Goal: Transaction & Acquisition: Purchase product/service

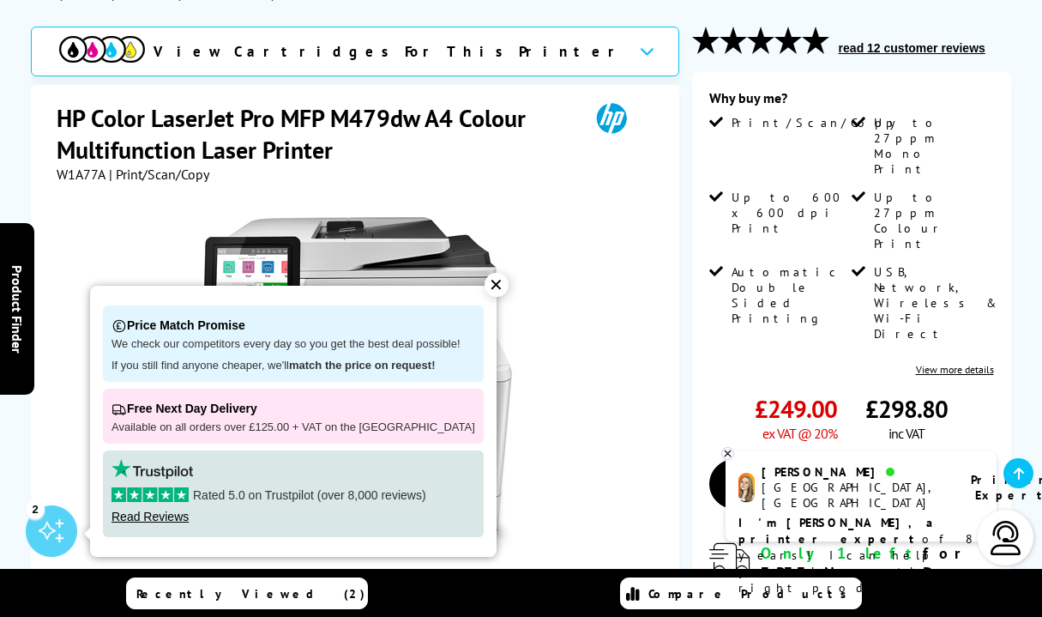
scroll to position [262, 0]
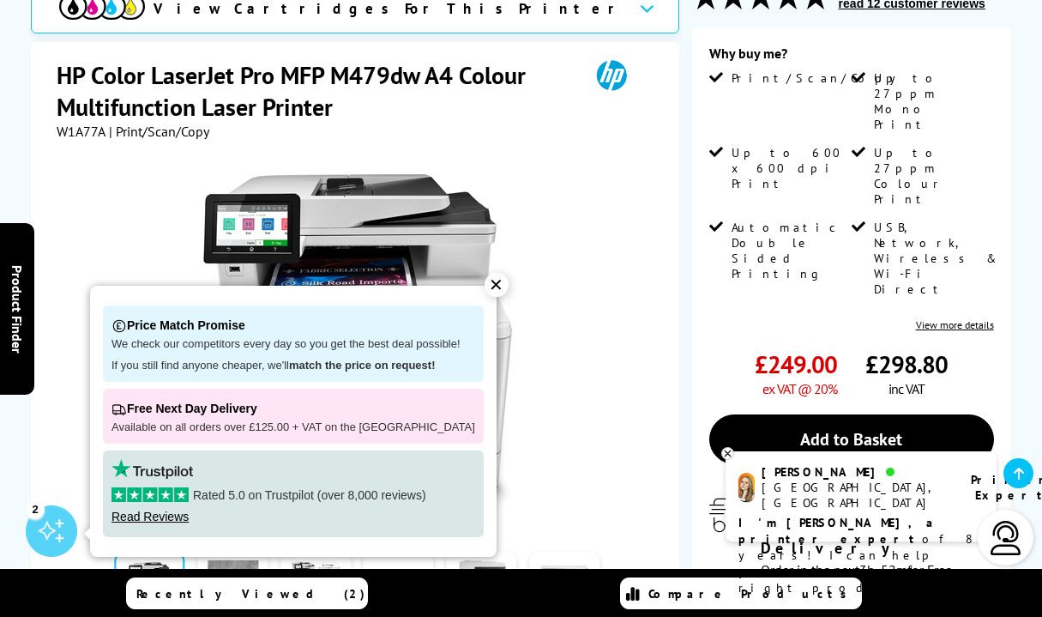
click at [736, 348] on div "£249.00 ex VAT @ 20%" at bounding box center [773, 372] width 128 height 49
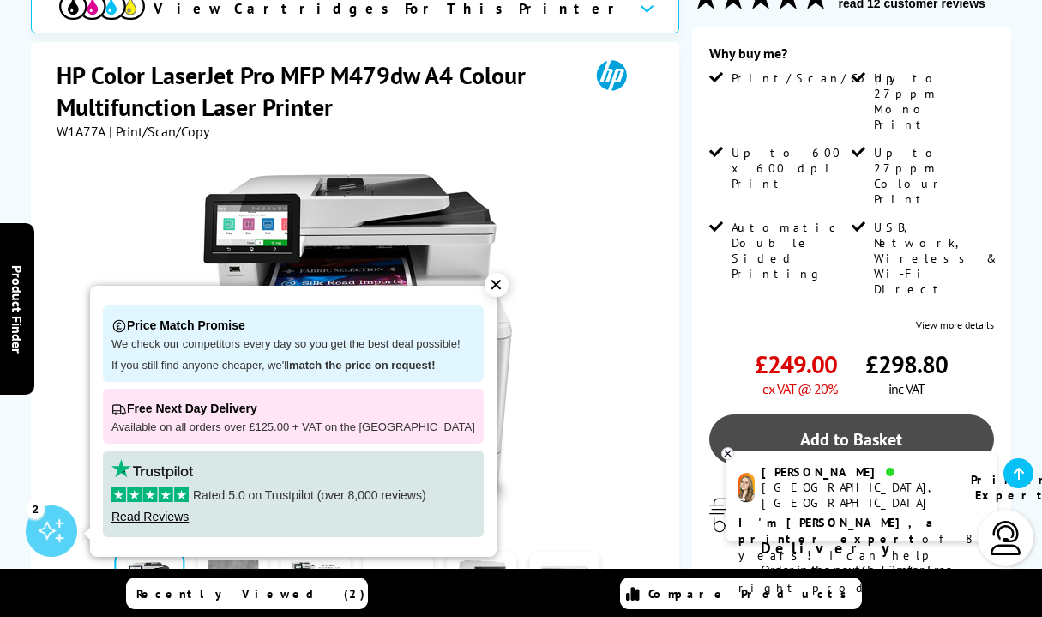
click at [828, 414] on link "Add to Basket" at bounding box center [851, 439] width 285 height 50
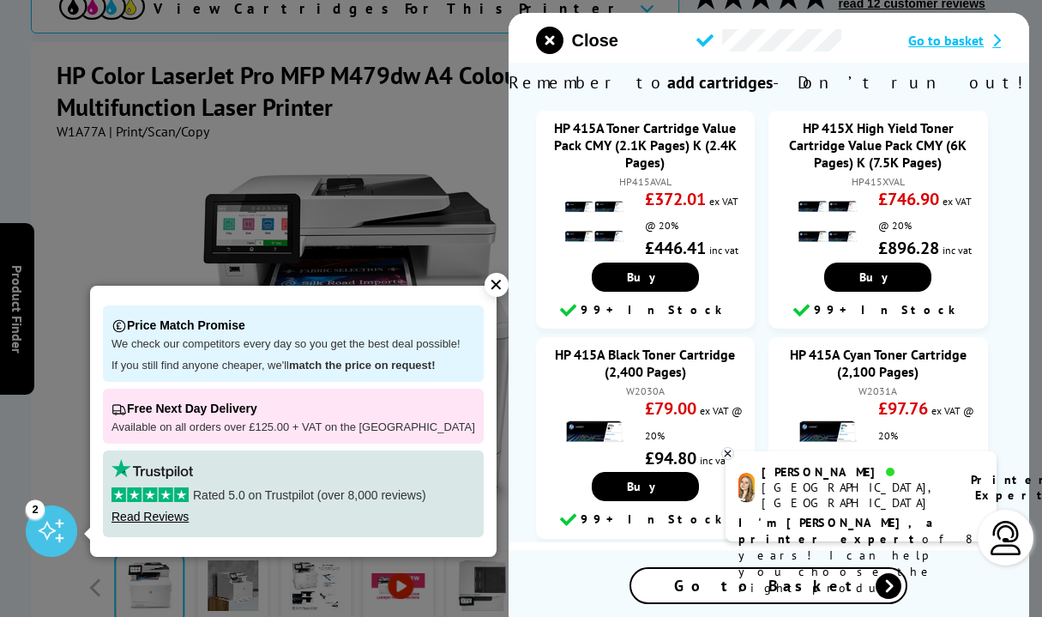
click at [948, 39] on span "Go to basket" at bounding box center [945, 40] width 75 height 17
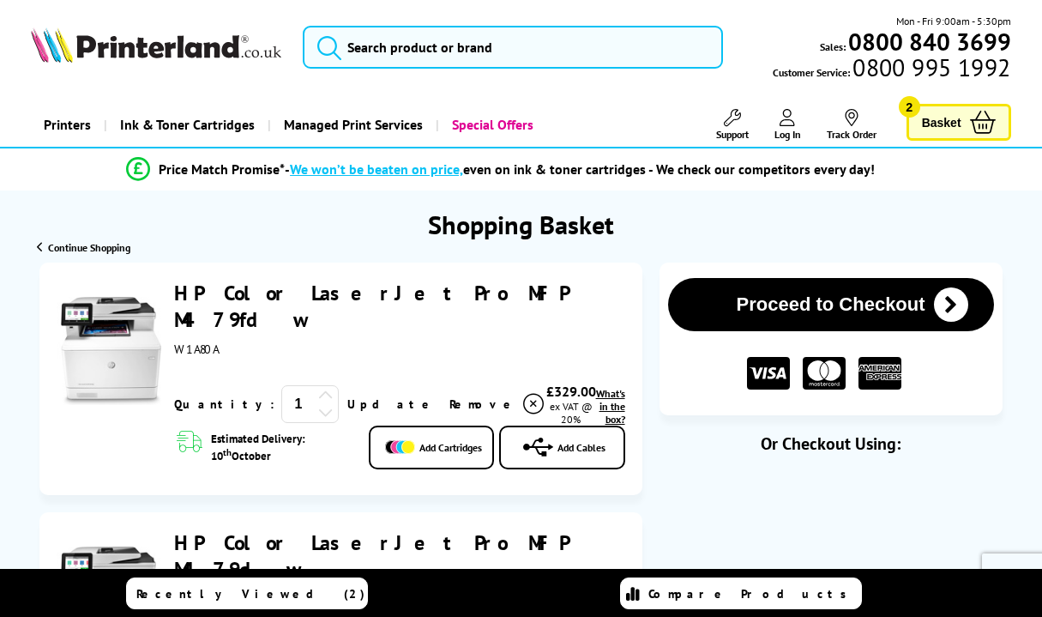
click at [952, 123] on span "Basket" at bounding box center [941, 122] width 39 height 23
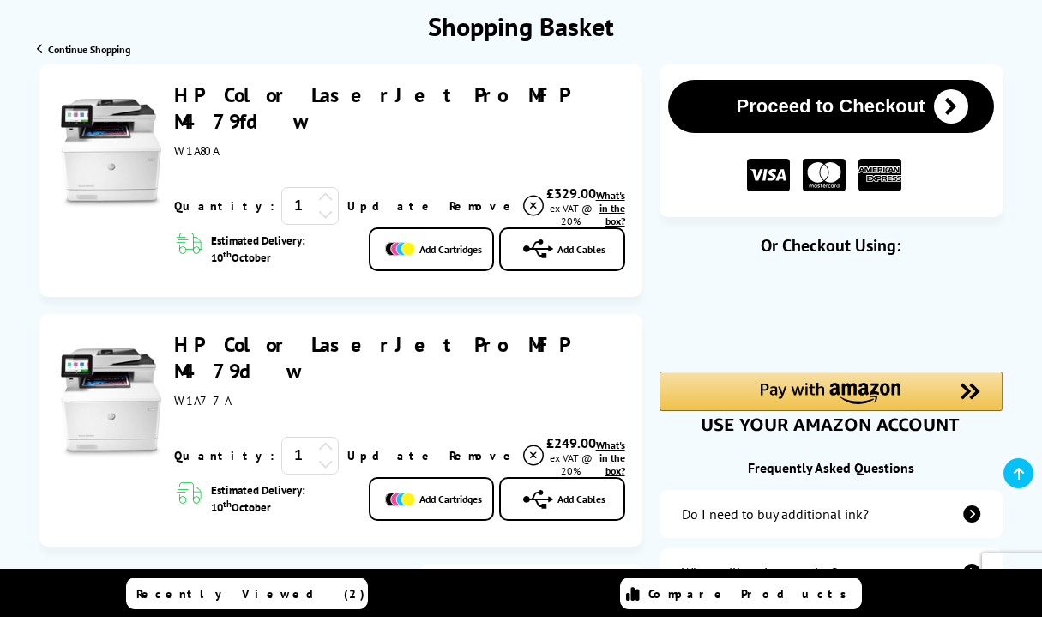
scroll to position [187, 0]
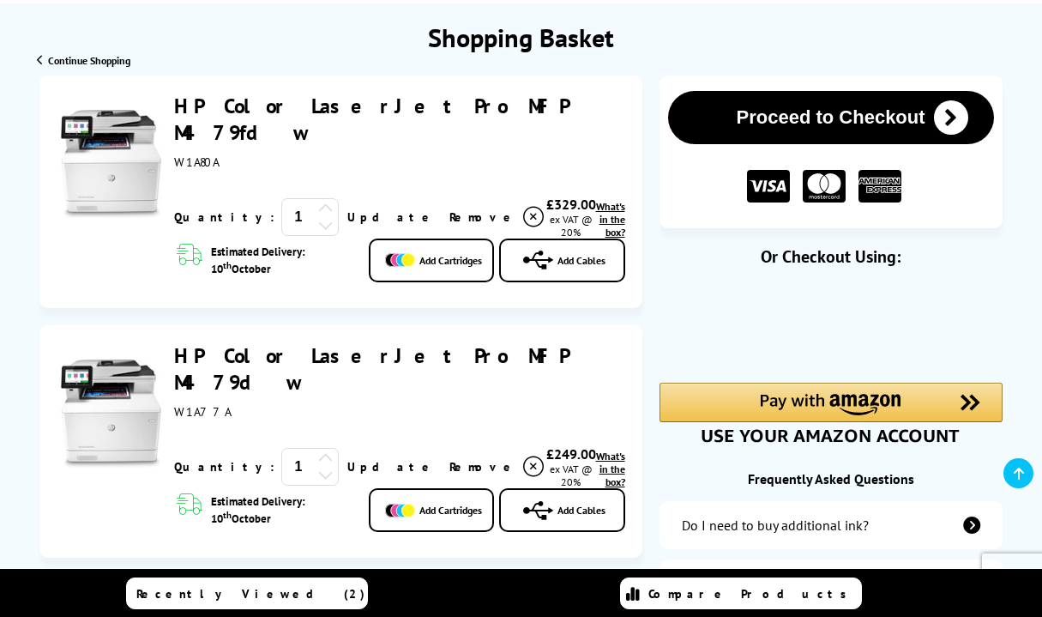
click at [306, 342] on link "HP Color LaserJet Pro MFP M479dw" at bounding box center [371, 368] width 394 height 53
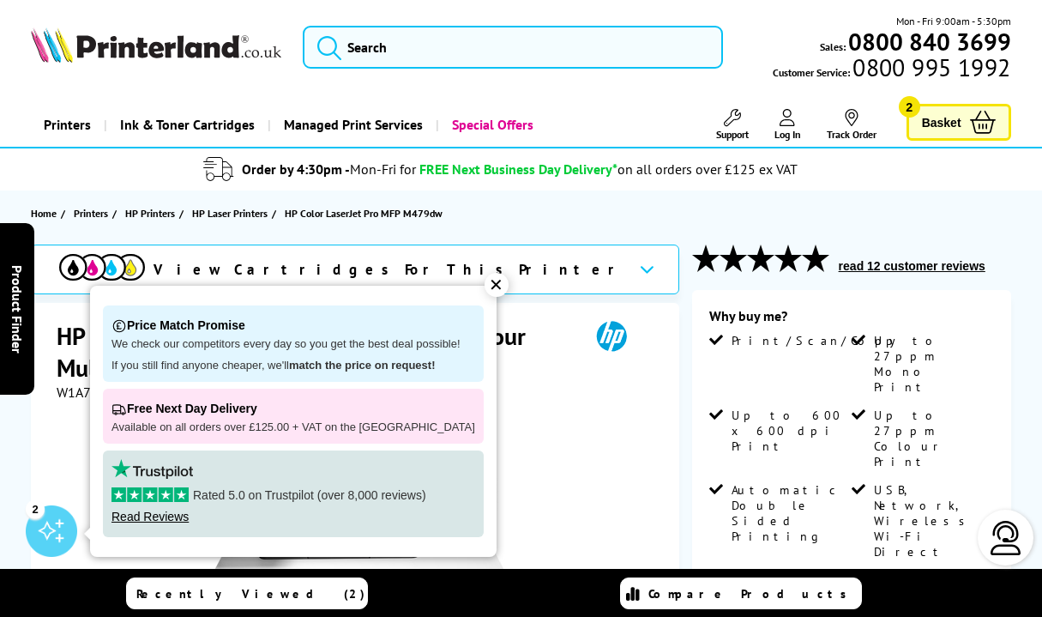
scroll to position [6, 0]
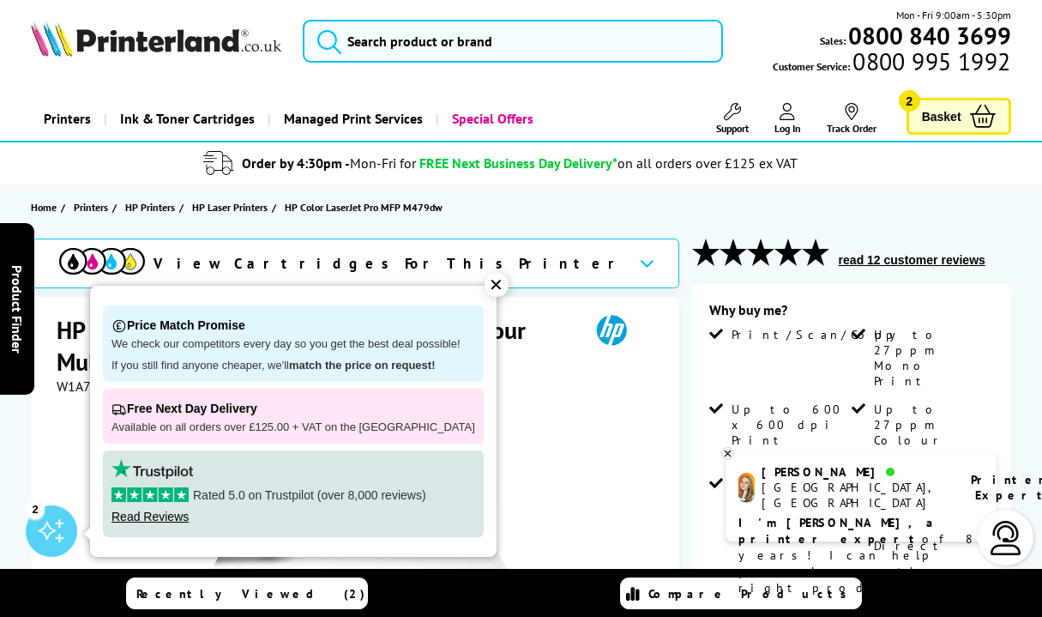
click at [488, 281] on div "✕" at bounding box center [497, 285] width 24 height 24
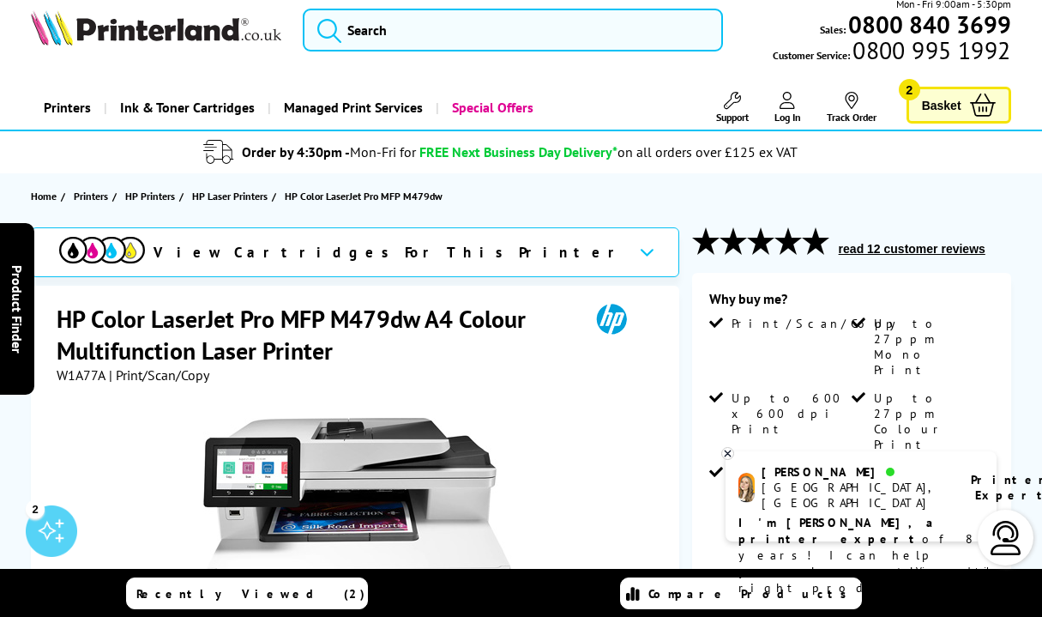
scroll to position [20, 0]
